Goal: Transaction & Acquisition: Purchase product/service

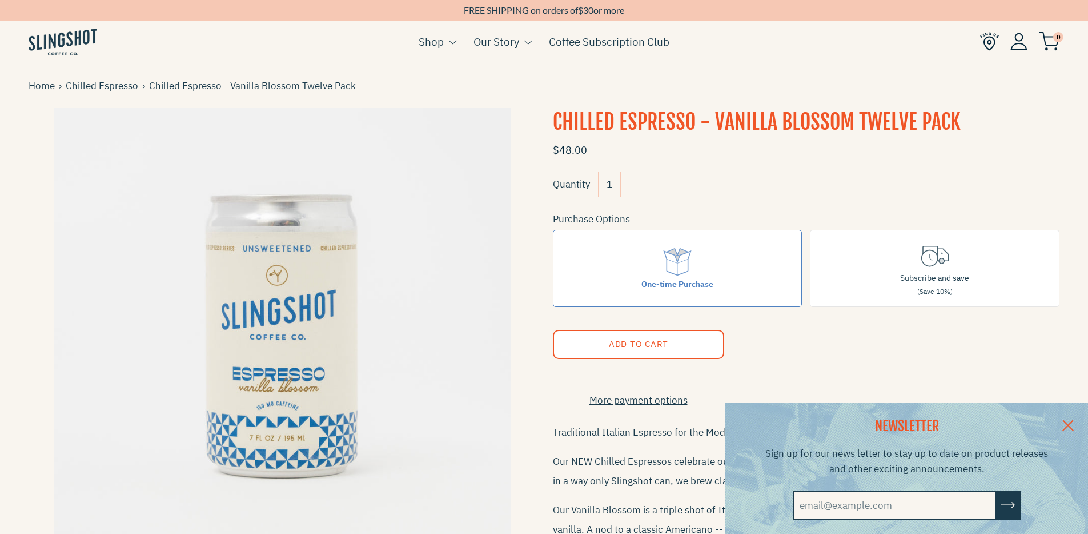
click at [1079, 413] on link at bounding box center [1068, 424] width 40 height 44
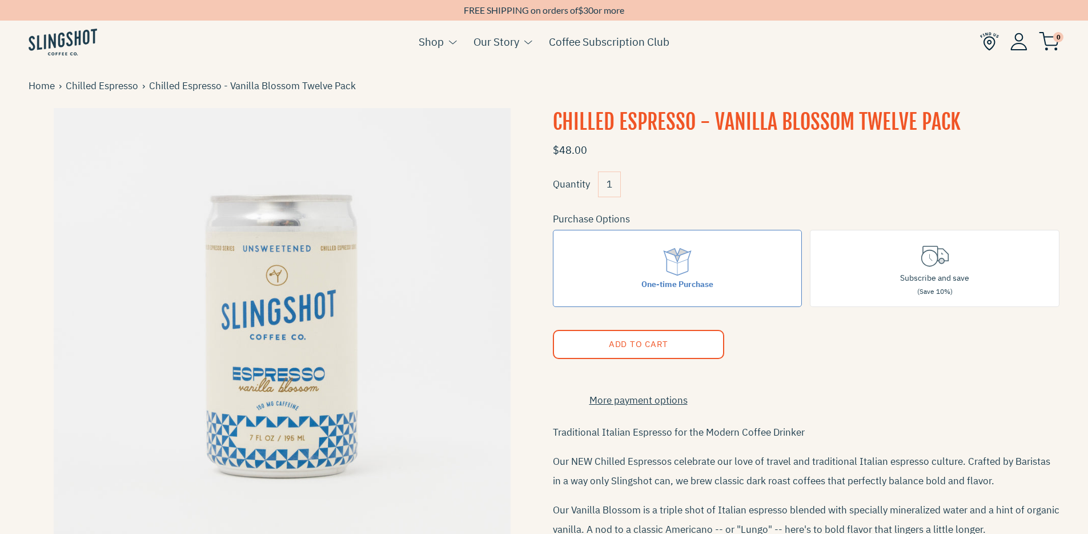
click at [632, 342] on span "Add to Cart" at bounding box center [637, 343] width 59 height 11
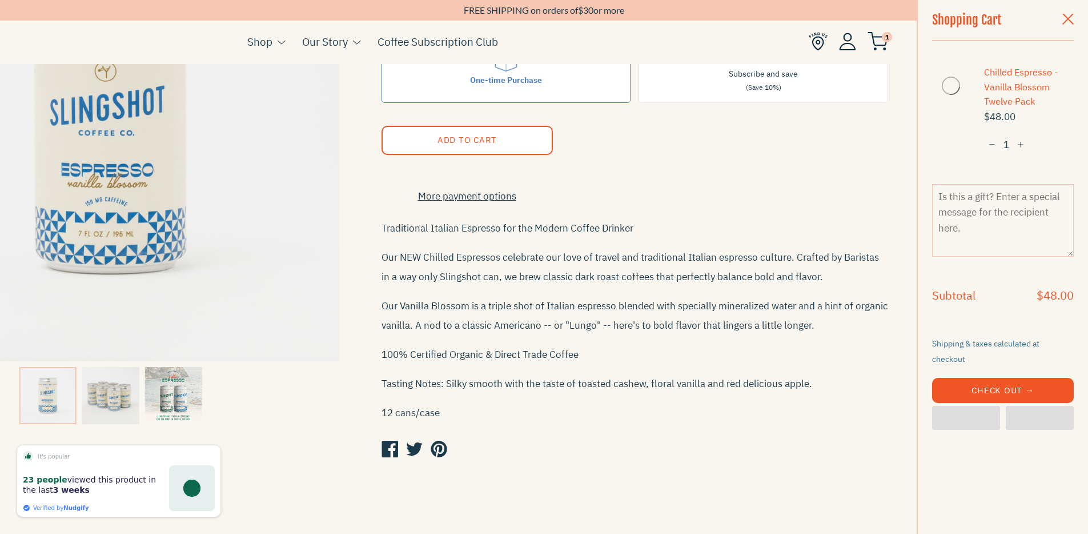
scroll to position [383, 0]
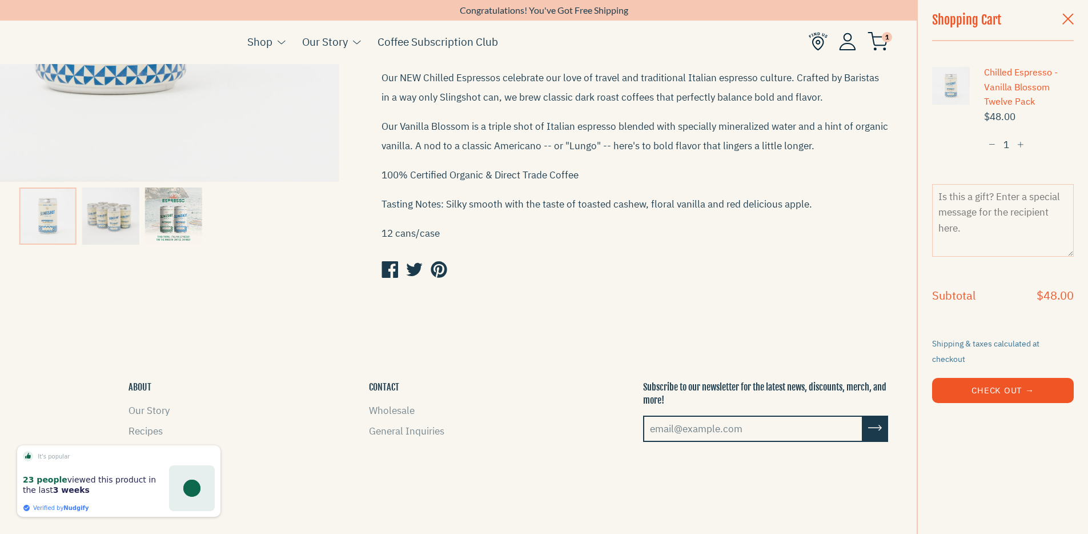
click at [633, 342] on footer "SHOP Cold Coffee Chilled Espresso Coffee Soda Whole Bean Needs & Wants Subscrip…" at bounding box center [373, 500] width 1088 height 354
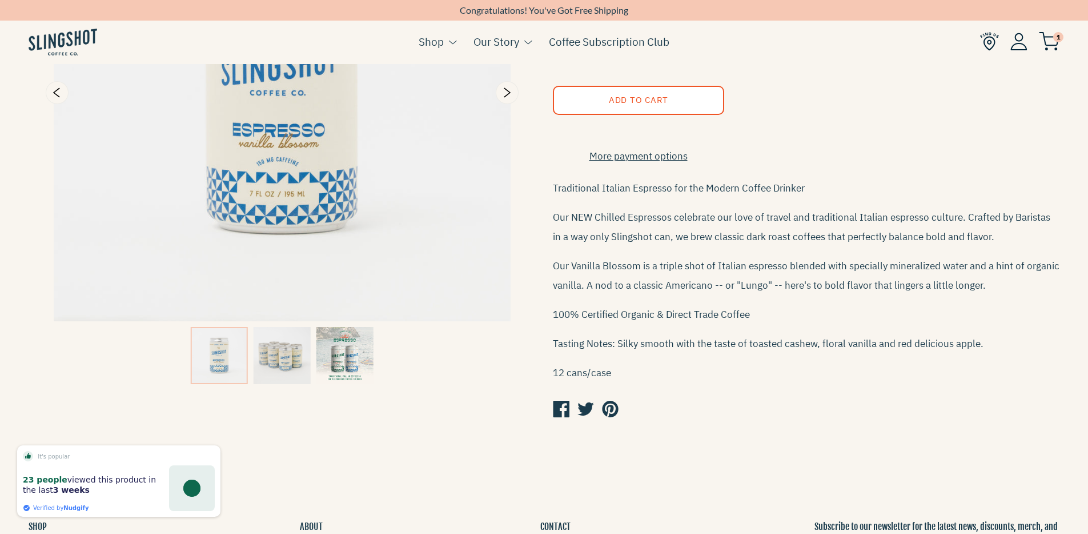
scroll to position [0, 0]
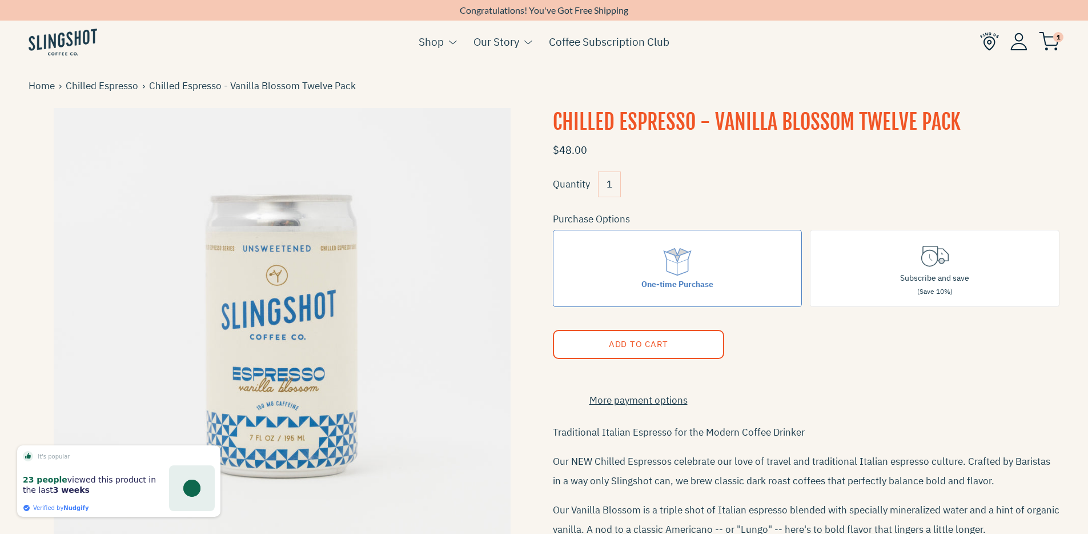
click at [156, 89] on span "Chilled Espresso - Vanilla Blossom Twelve Pack" at bounding box center [254, 85] width 211 height 15
click at [106, 88] on link "Chilled Espresso" at bounding box center [104, 85] width 77 height 15
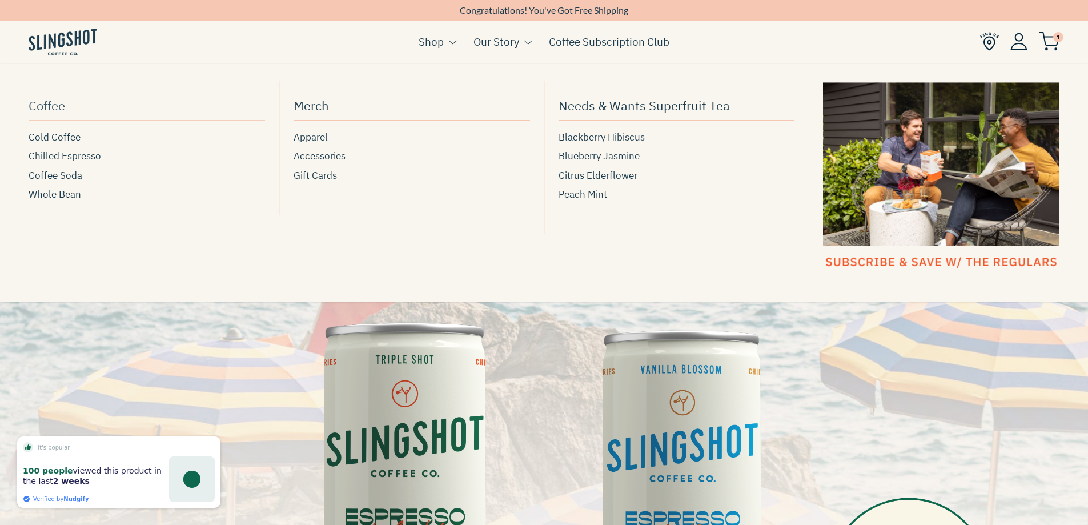
click at [54, 110] on span "Coffee" at bounding box center [47, 105] width 37 height 20
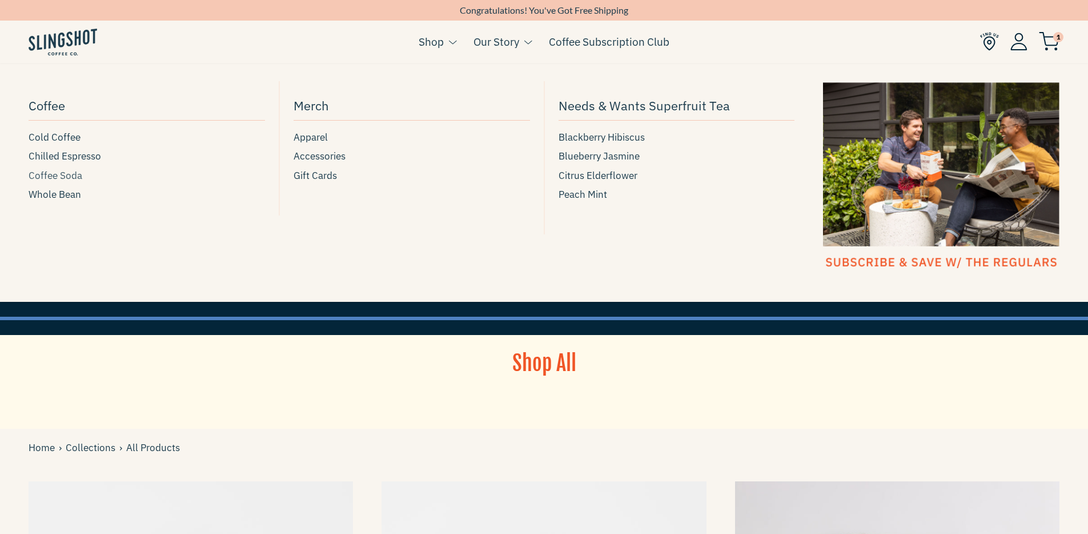
click at [62, 179] on span "Coffee Soda" at bounding box center [56, 175] width 54 height 15
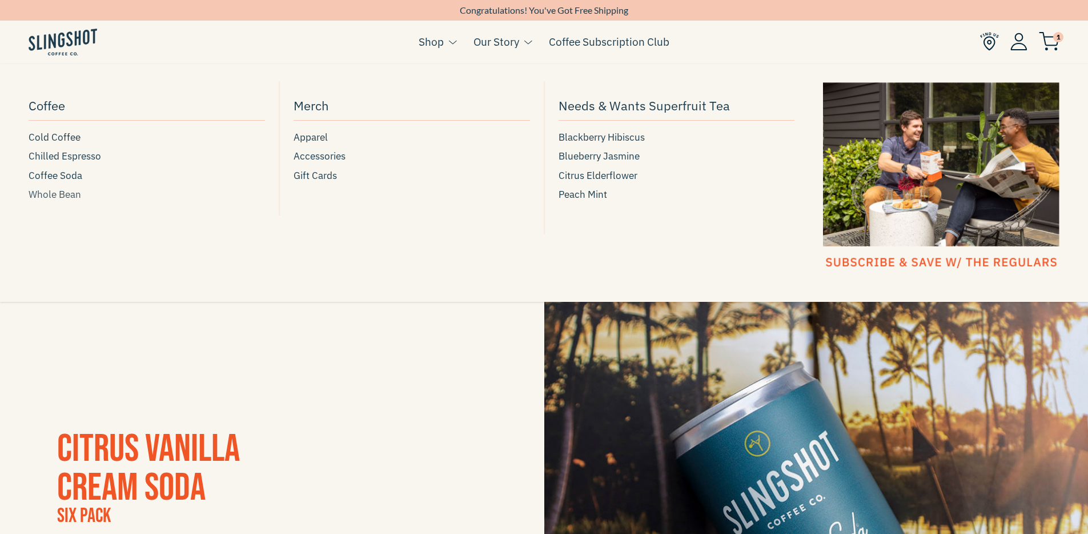
click at [77, 195] on span "Whole Bean" at bounding box center [55, 194] width 53 height 15
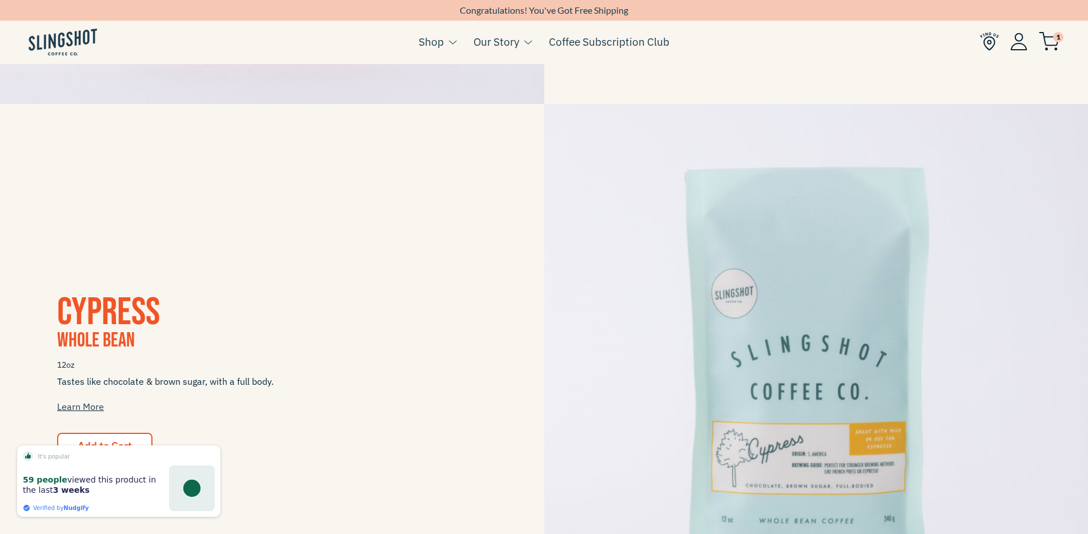
scroll to position [1423, 0]
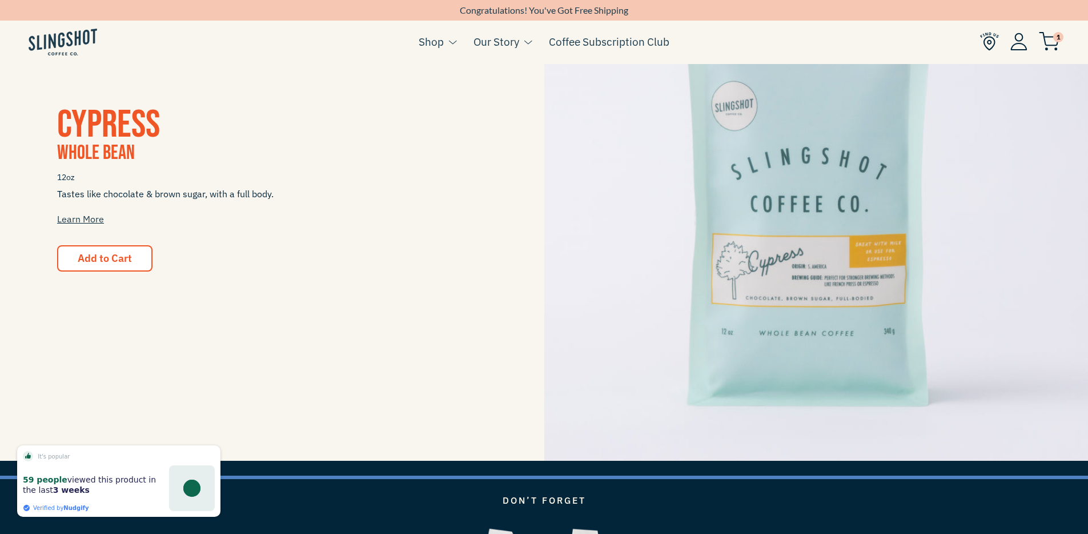
click at [1052, 39] on img at bounding box center [1049, 41] width 21 height 19
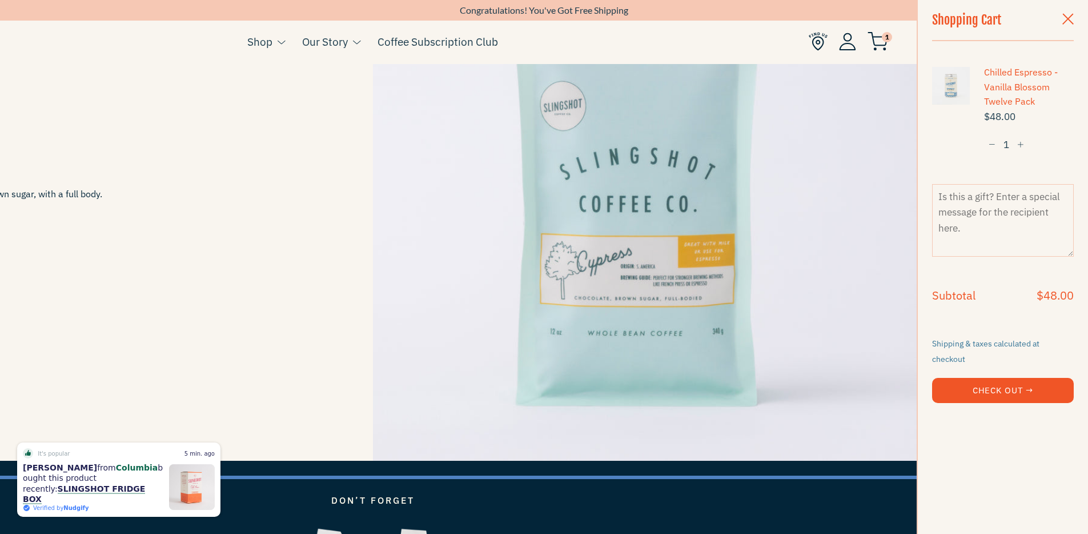
click at [841, 105] on img at bounding box center [645, 189] width 544 height 544
